Goal: Transaction & Acquisition: Purchase product/service

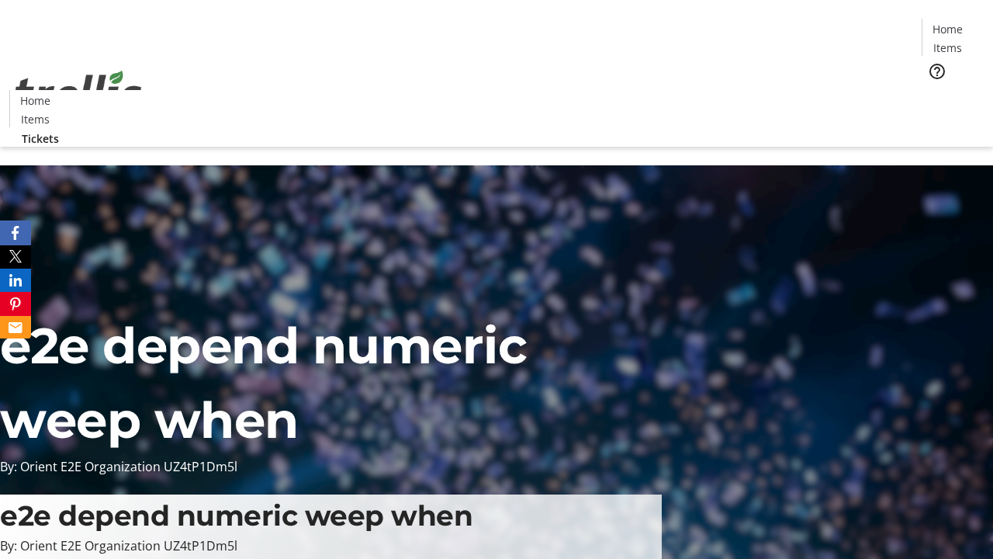
click at [934, 90] on span "Tickets" at bounding box center [952, 98] width 37 height 16
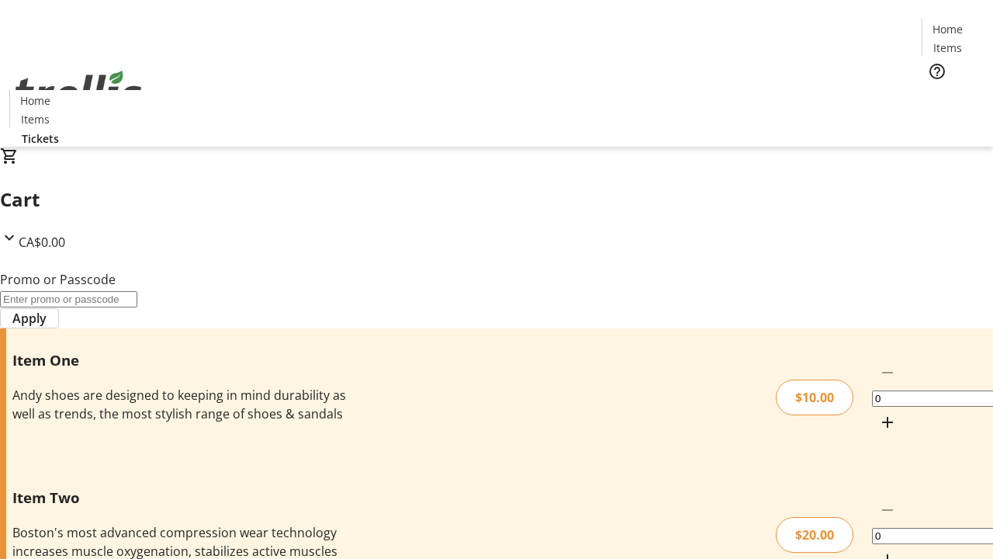
click at [878, 413] on mat-icon "Increment by one" at bounding box center [887, 422] width 19 height 19
type input "1"
click at [878, 550] on mat-icon "Increment by one" at bounding box center [887, 559] width 19 height 19
type input "1"
